Goal: Task Accomplishment & Management: Use online tool/utility

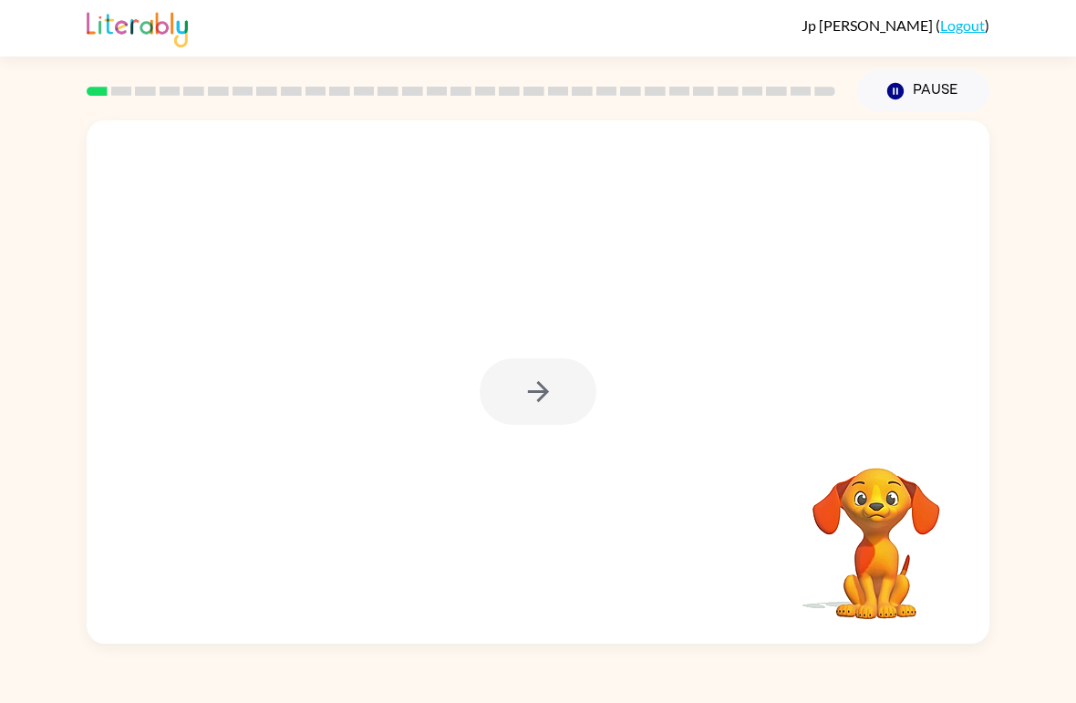
click at [568, 392] on div at bounding box center [538, 391] width 117 height 67
click at [570, 403] on button "button" at bounding box center [538, 391] width 117 height 67
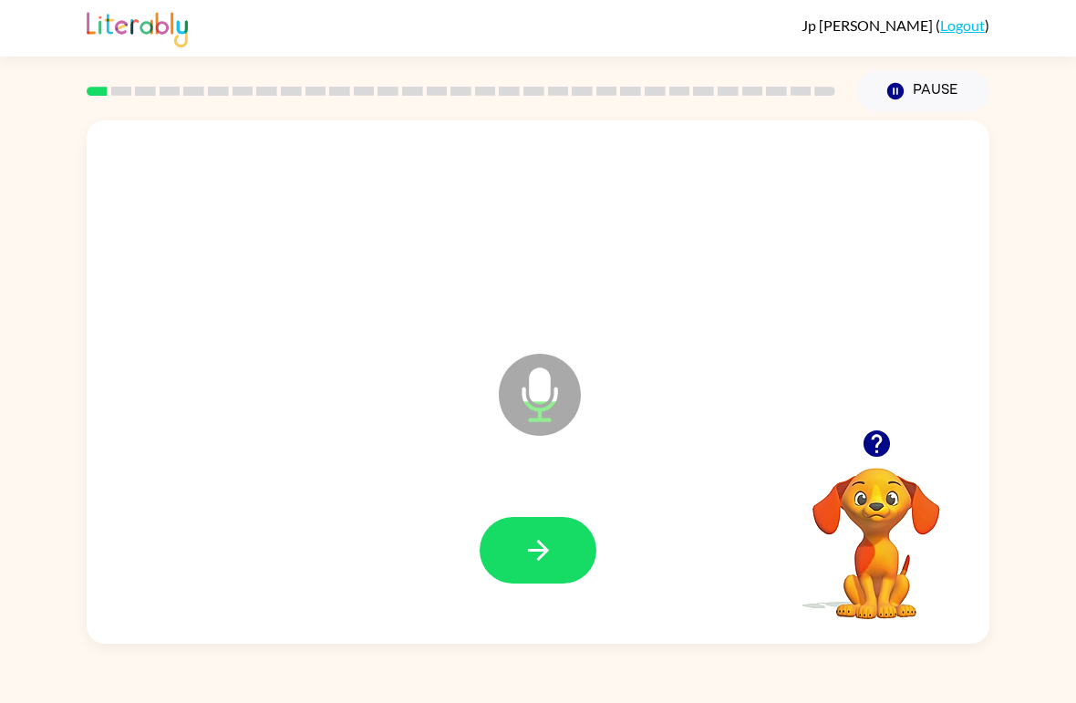
click at [562, 566] on button "button" at bounding box center [538, 550] width 117 height 67
click at [558, 544] on button "button" at bounding box center [538, 550] width 117 height 67
click at [553, 550] on icon "button" at bounding box center [539, 550] width 32 height 32
click at [539, 575] on button "button" at bounding box center [538, 550] width 117 height 67
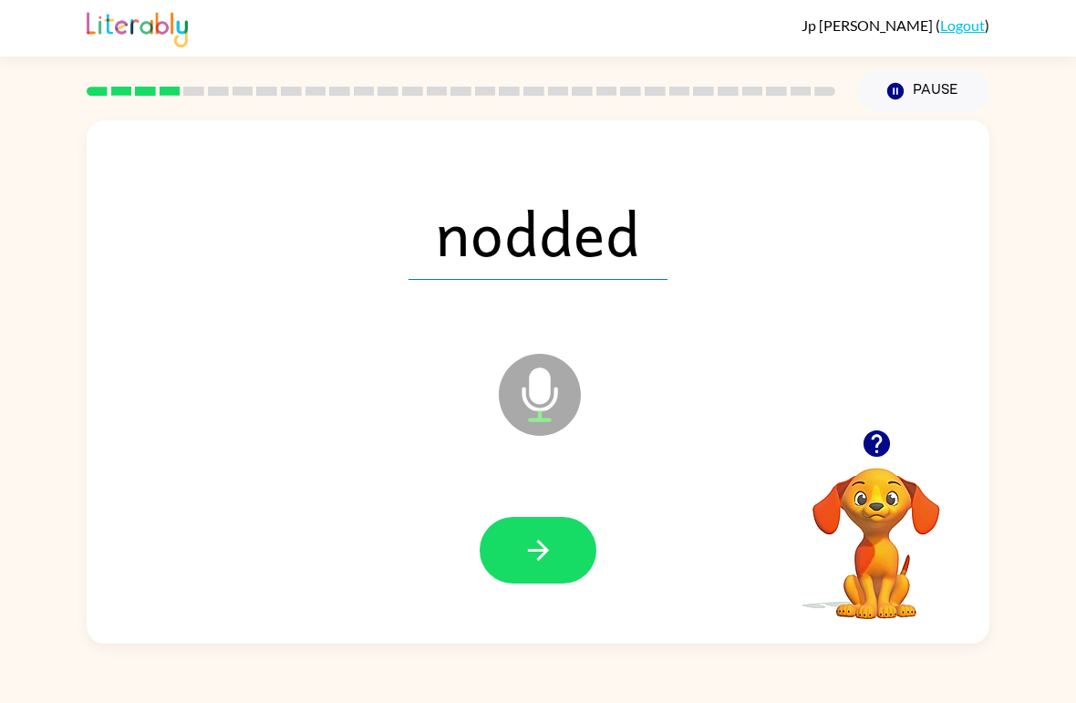
click at [551, 554] on icon "button" at bounding box center [539, 550] width 32 height 32
click at [544, 563] on icon "button" at bounding box center [539, 550] width 32 height 32
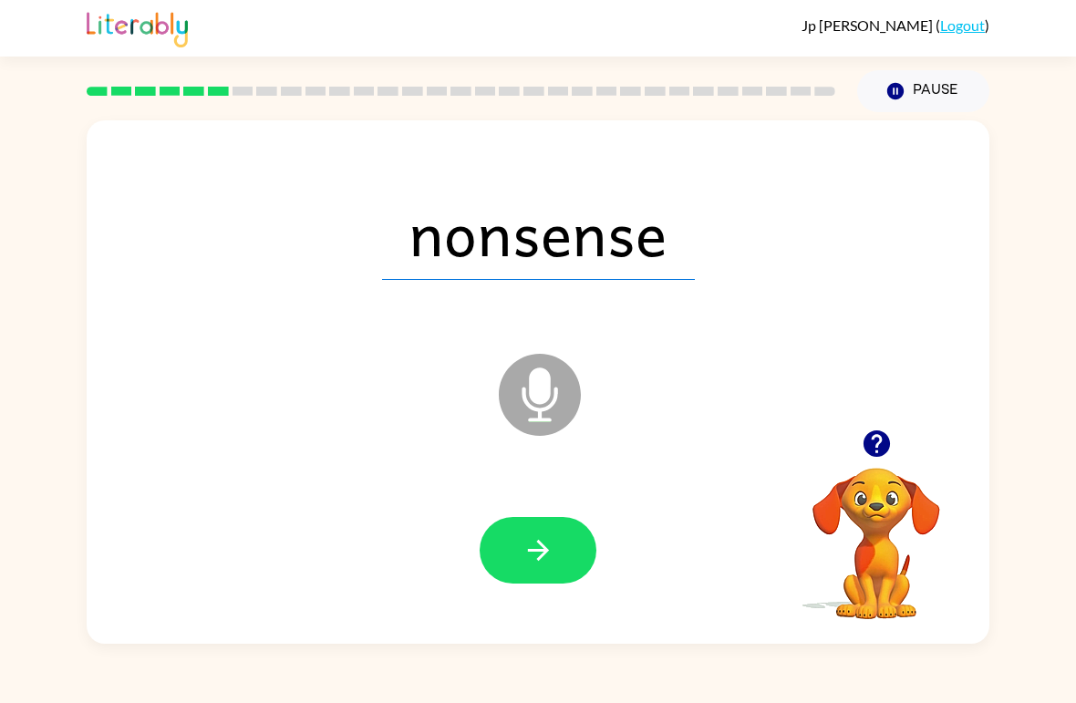
click at [550, 558] on icon "button" at bounding box center [539, 550] width 32 height 32
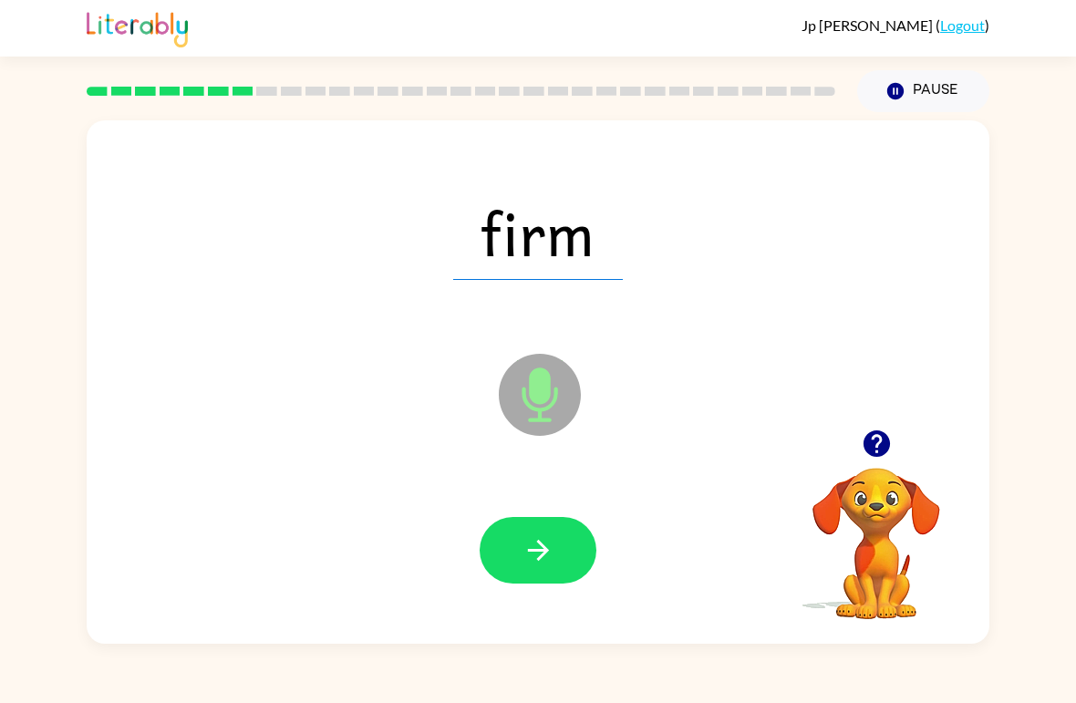
click at [565, 559] on button "button" at bounding box center [538, 550] width 117 height 67
click at [556, 558] on button "button" at bounding box center [538, 550] width 117 height 67
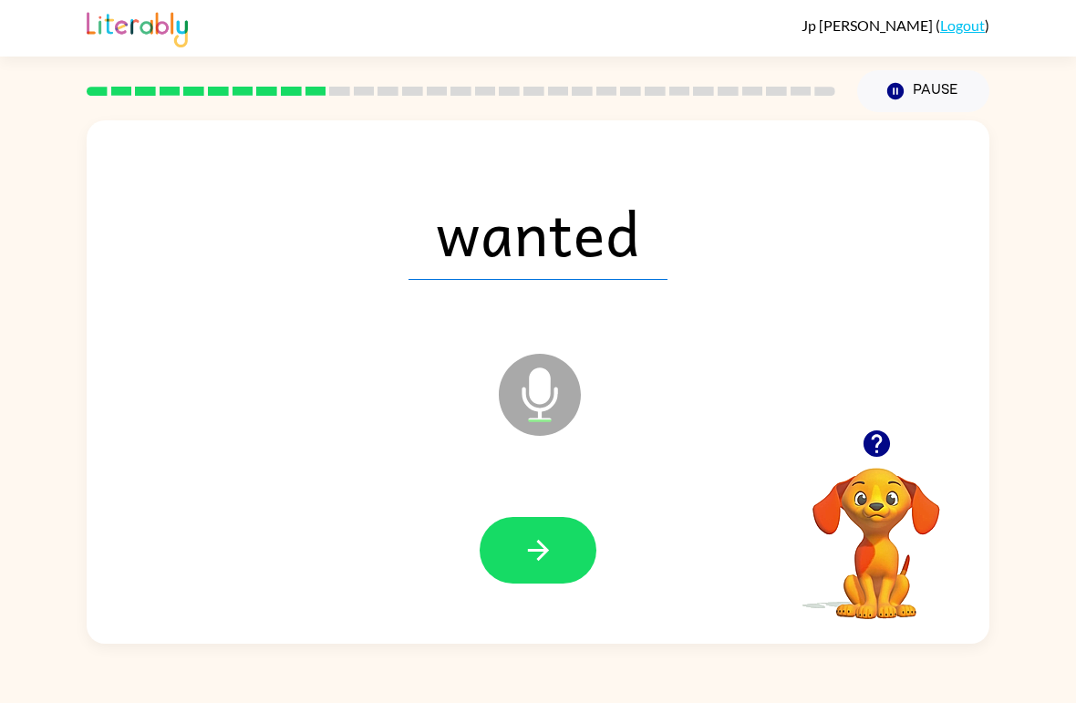
click at [554, 555] on icon "button" at bounding box center [539, 550] width 32 height 32
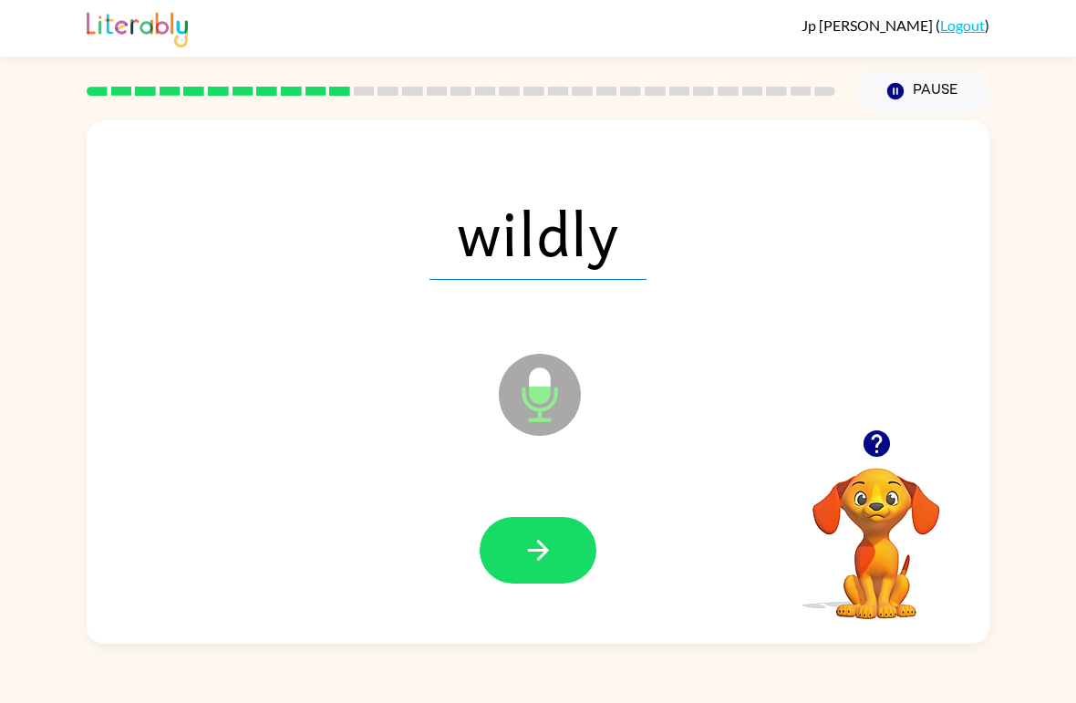
click at [562, 565] on button "button" at bounding box center [538, 550] width 117 height 67
click at [548, 557] on icon "button" at bounding box center [539, 550] width 32 height 32
click at [548, 560] on icon "button" at bounding box center [539, 550] width 32 height 32
click at [555, 552] on button "button" at bounding box center [538, 550] width 117 height 67
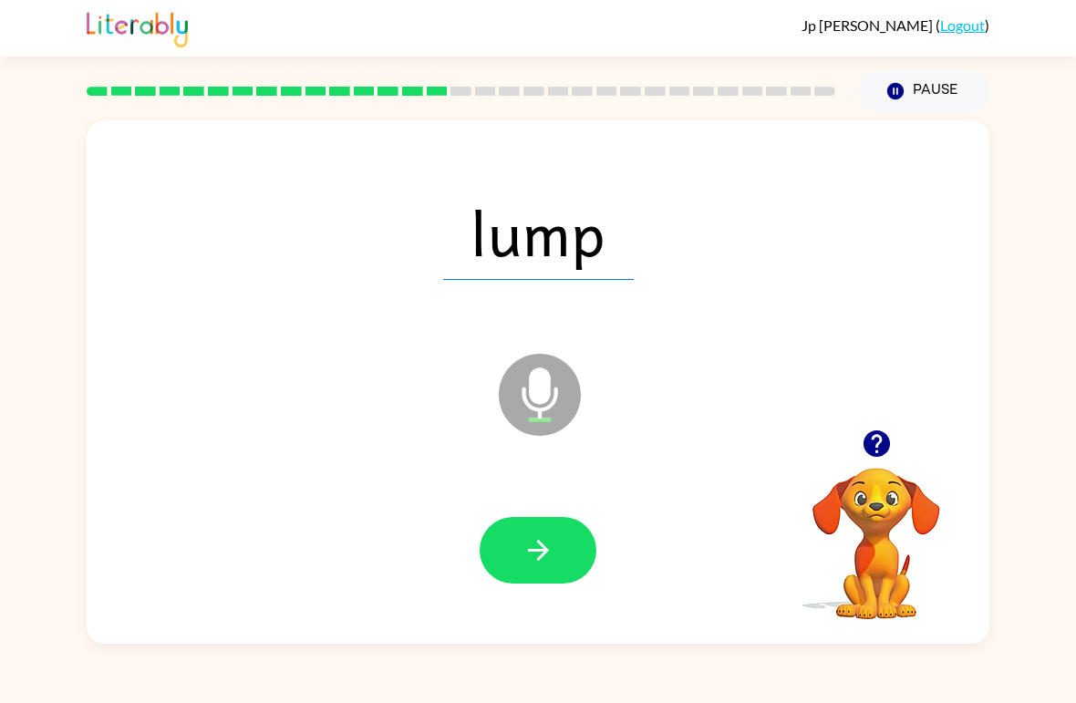
click at [558, 550] on button "button" at bounding box center [538, 550] width 117 height 67
click at [554, 557] on icon "button" at bounding box center [539, 550] width 32 height 32
click at [562, 566] on button "button" at bounding box center [538, 550] width 117 height 67
click at [553, 560] on icon "button" at bounding box center [539, 550] width 32 height 32
click at [556, 574] on button "button" at bounding box center [538, 550] width 117 height 67
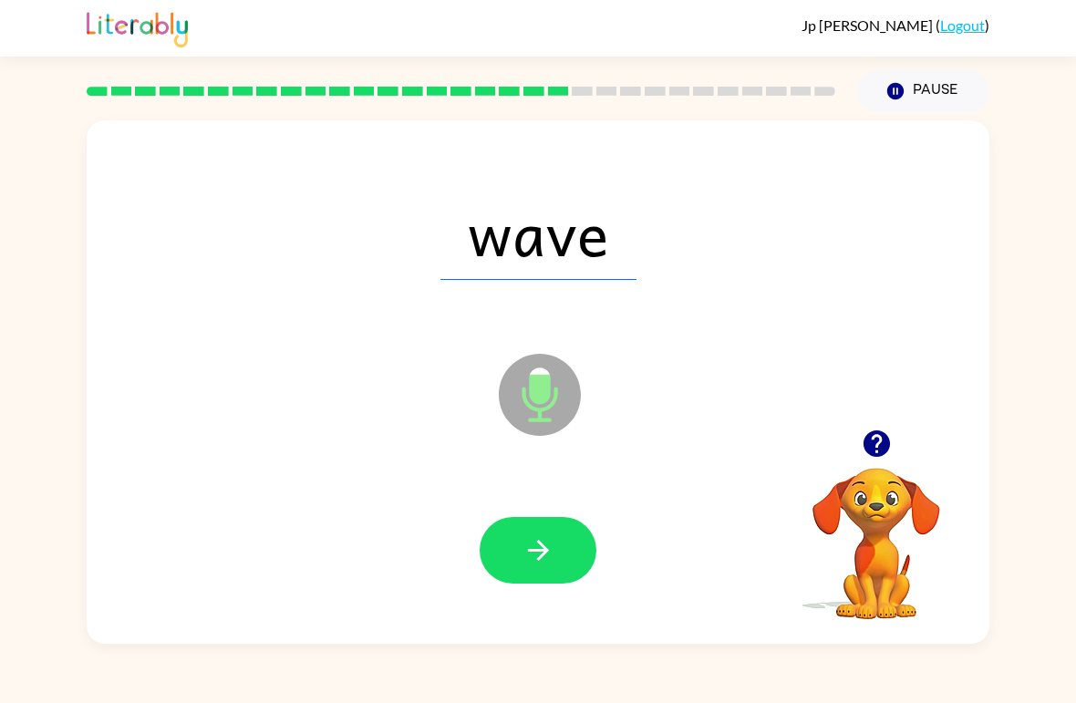
click at [545, 580] on button "button" at bounding box center [538, 550] width 117 height 67
click at [540, 573] on button "button" at bounding box center [538, 550] width 117 height 67
click at [577, 557] on button "button" at bounding box center [538, 550] width 117 height 67
click at [542, 558] on icon "button" at bounding box center [537, 550] width 21 height 21
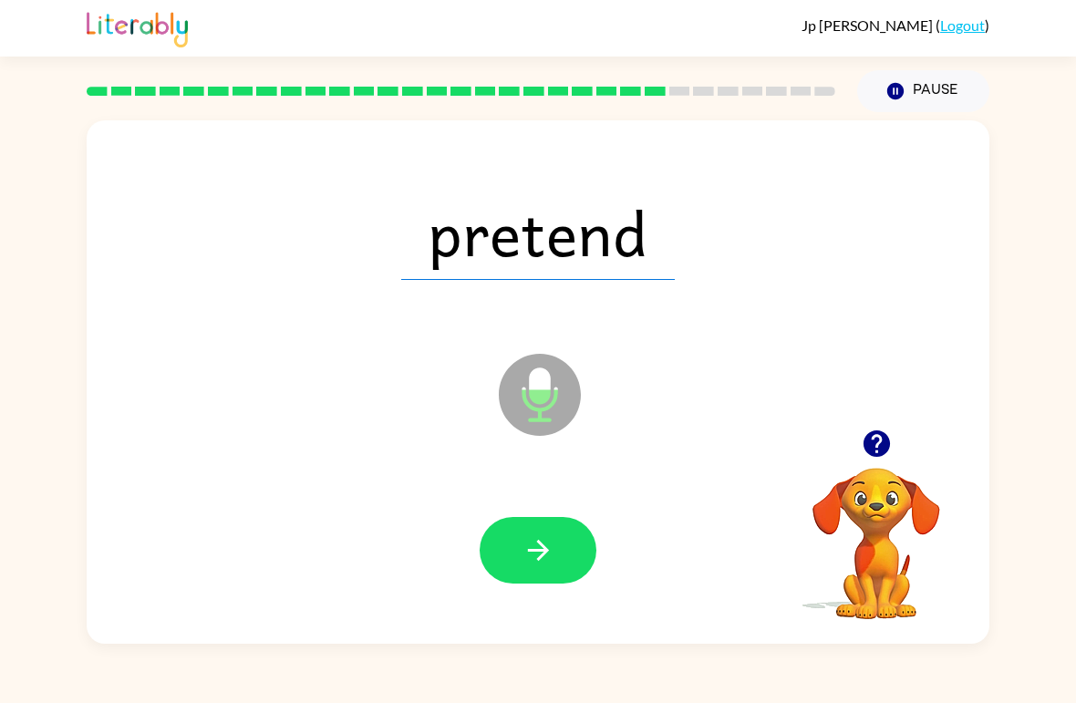
click at [560, 556] on button "button" at bounding box center [538, 550] width 117 height 67
click at [554, 540] on icon "button" at bounding box center [539, 550] width 32 height 32
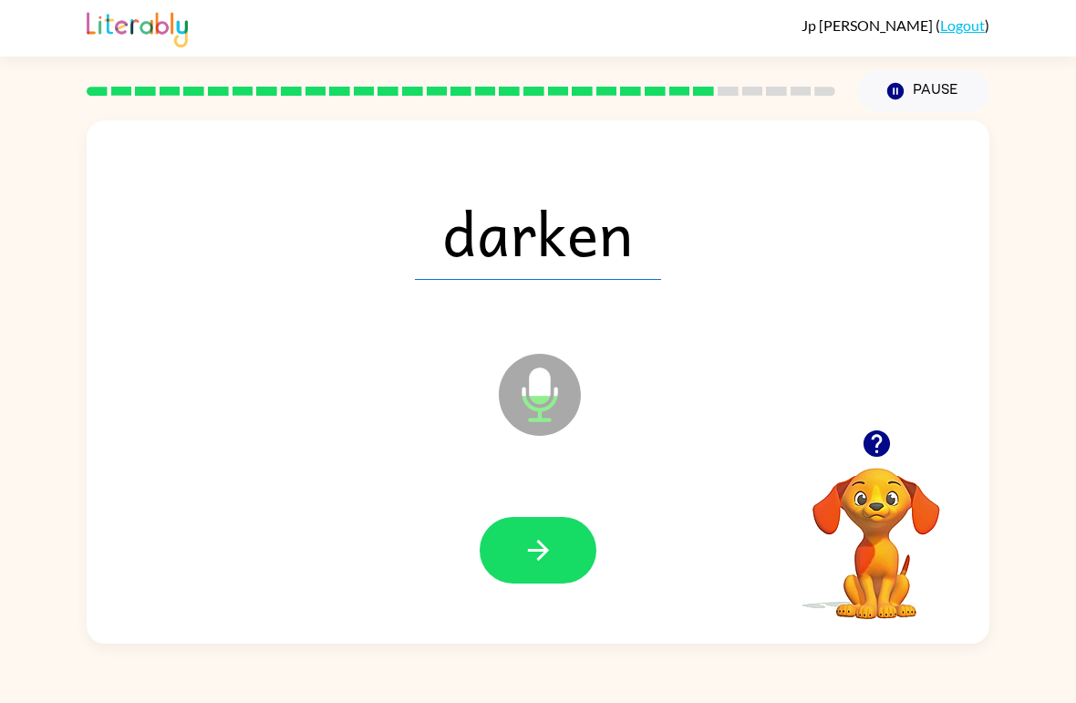
click at [539, 572] on button "button" at bounding box center [538, 550] width 117 height 67
click at [553, 548] on icon "button" at bounding box center [539, 550] width 32 height 32
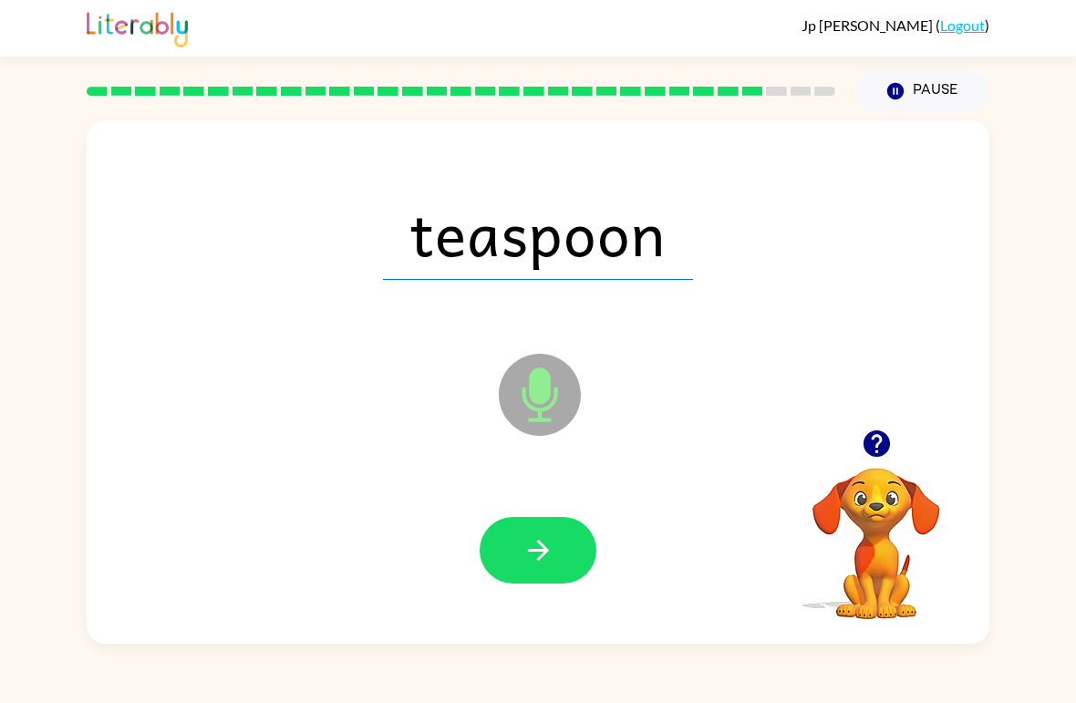
click at [513, 563] on button "button" at bounding box center [538, 550] width 117 height 67
click at [554, 538] on icon "button" at bounding box center [539, 550] width 32 height 32
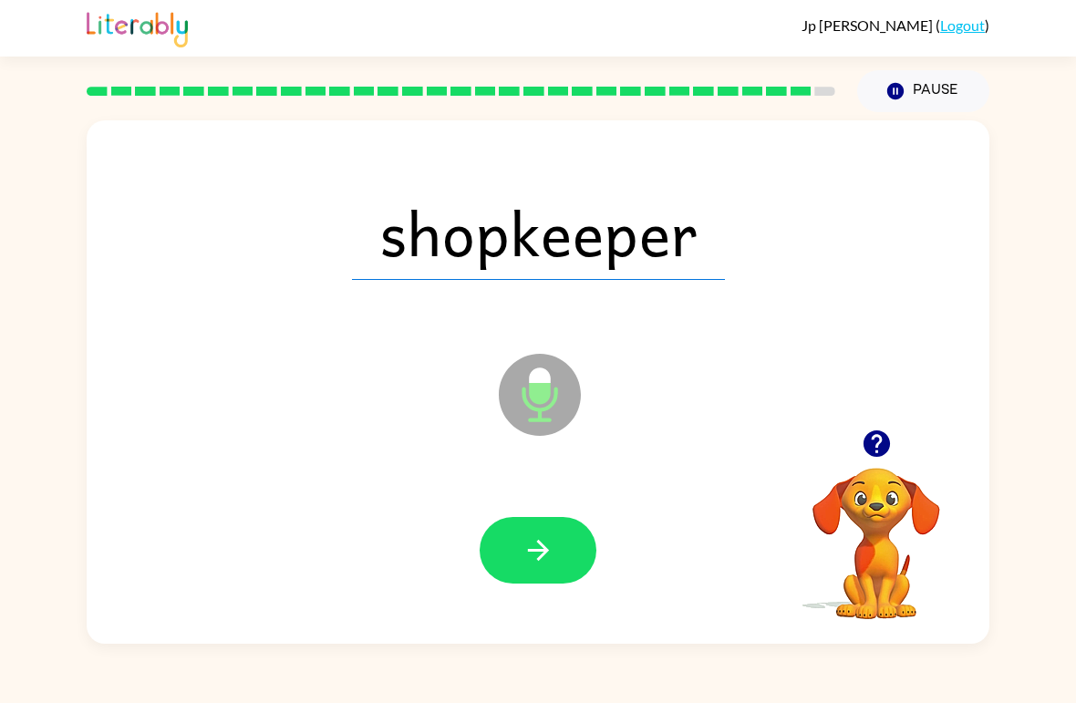
click at [550, 556] on icon "button" at bounding box center [539, 550] width 32 height 32
